Goal: Navigation & Orientation: Find specific page/section

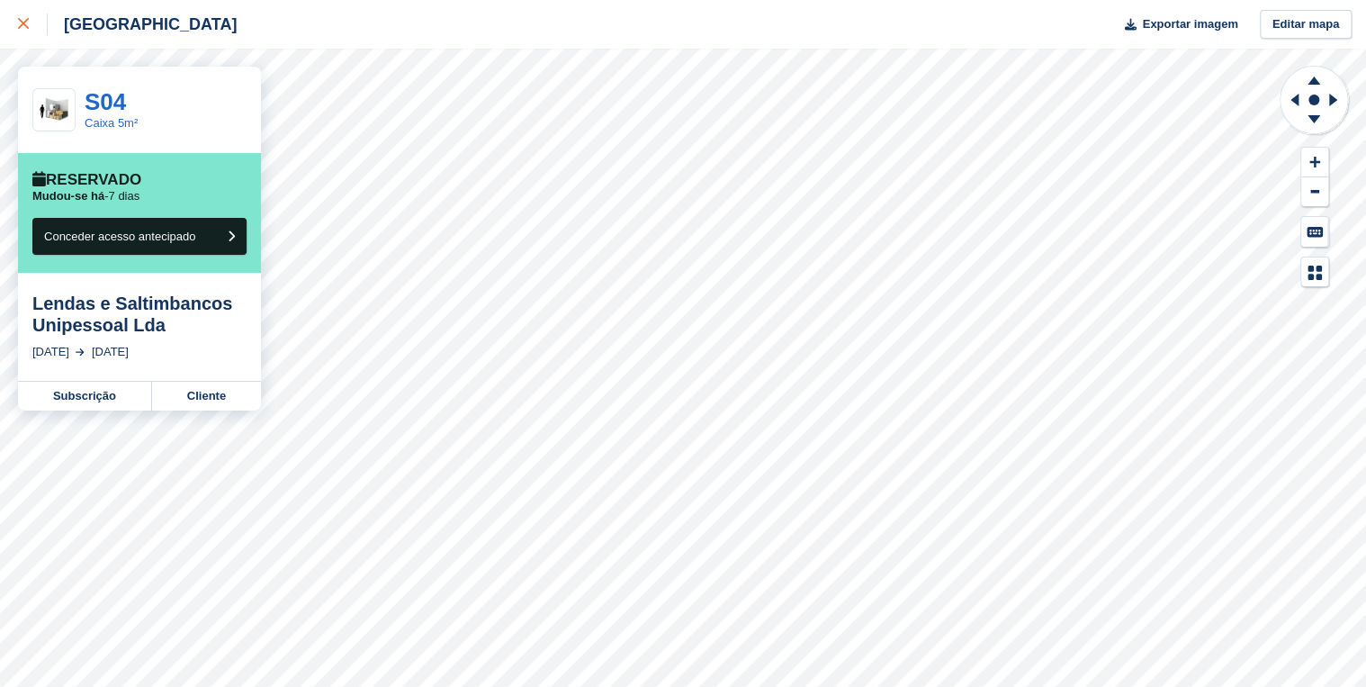
click at [23, 29] on icon at bounding box center [23, 23] width 11 height 11
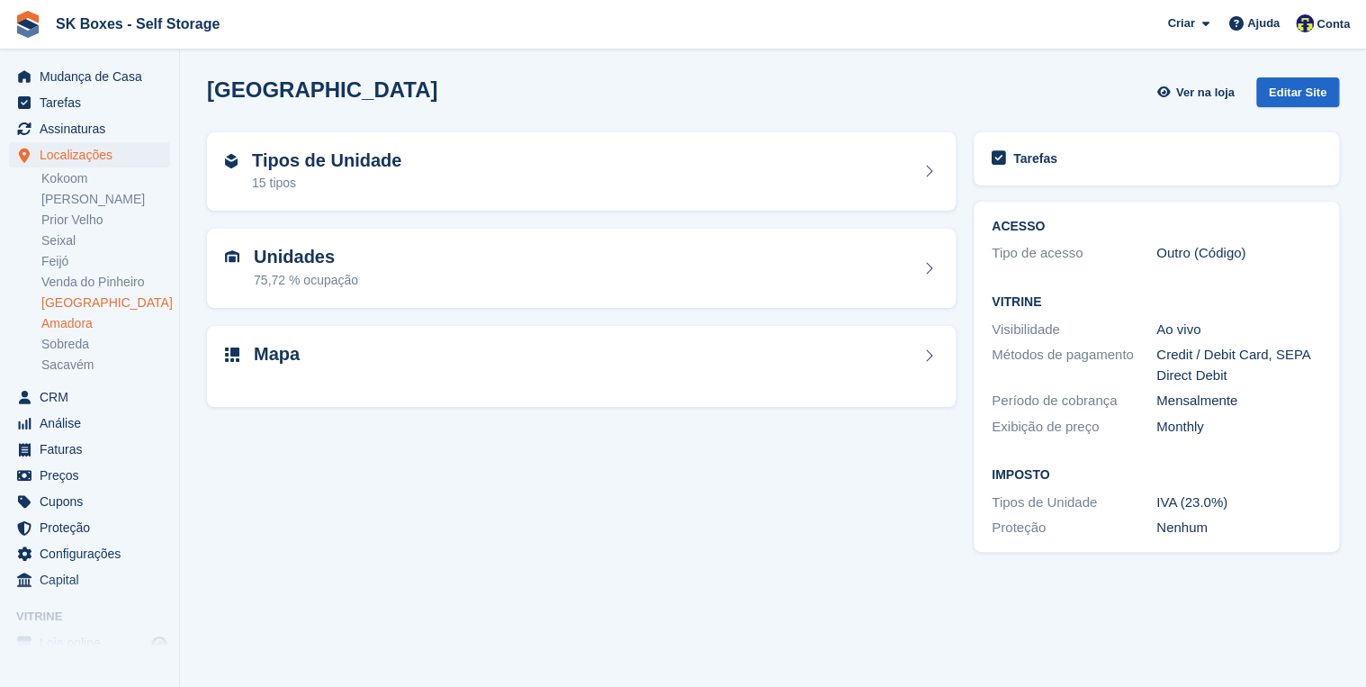
click at [79, 322] on link "Amadora" at bounding box center [105, 323] width 129 height 17
